Goal: Task Accomplishment & Management: Manage account settings

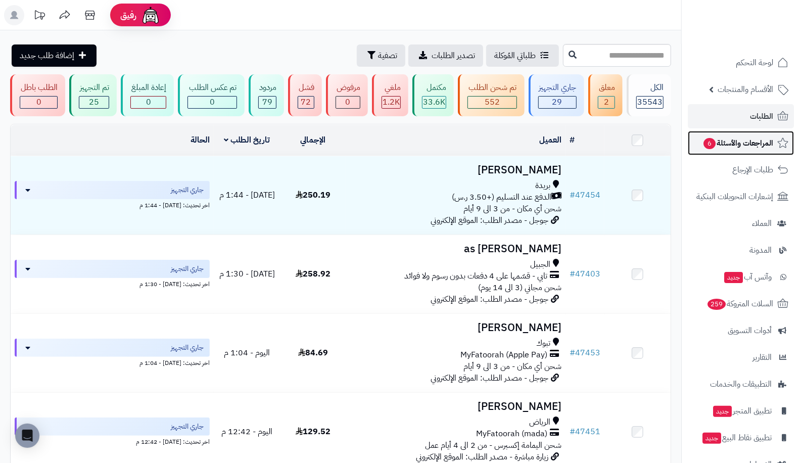
click at [718, 146] on span "المراجعات والأسئلة 6" at bounding box center [738, 143] width 71 height 14
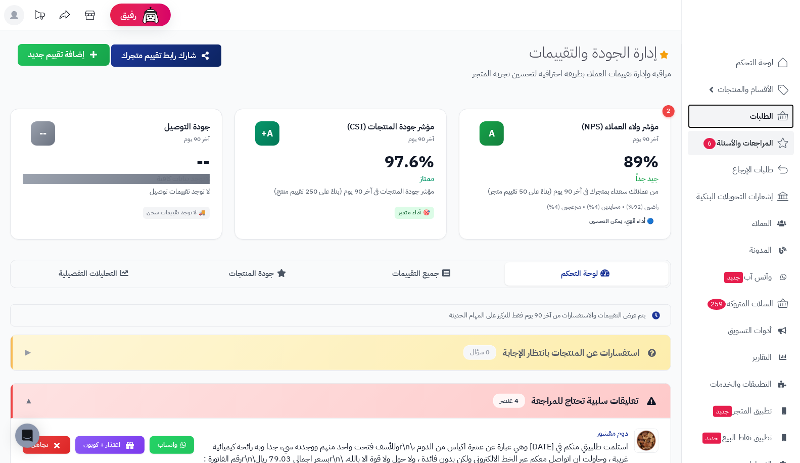
click at [768, 115] on span "الطلبات" at bounding box center [761, 116] width 23 height 14
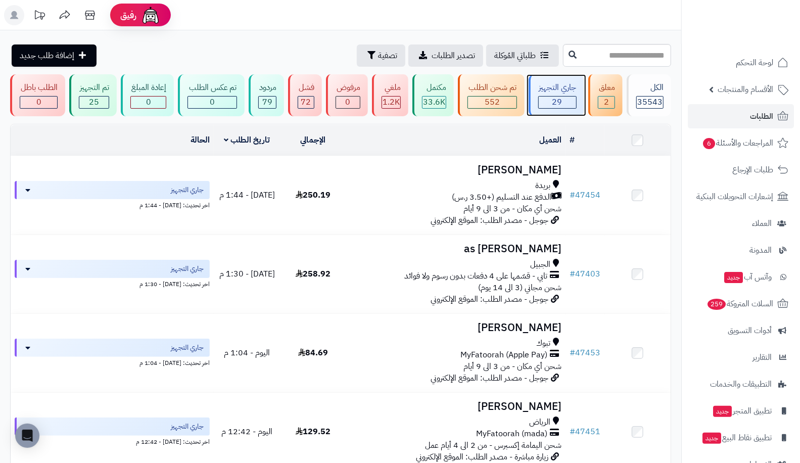
click at [550, 97] on div "29" at bounding box center [557, 103] width 37 height 12
click at [571, 84] on div "جاري التجهيز" at bounding box center [557, 88] width 38 height 12
click at [760, 119] on span "الطلبات" at bounding box center [761, 116] width 23 height 14
click at [754, 113] on span "الطلبات" at bounding box center [761, 116] width 23 height 14
click at [761, 116] on span "الطلبات" at bounding box center [761, 116] width 23 height 14
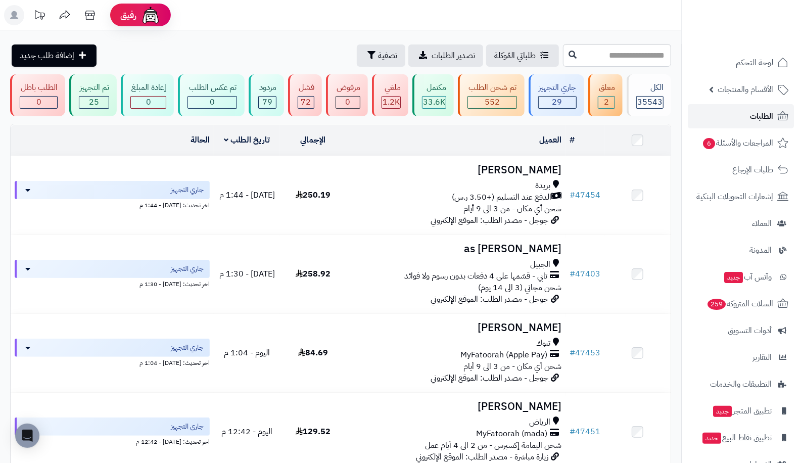
click at [759, 112] on span "الطلبات" at bounding box center [761, 116] width 23 height 14
